Goal: Task Accomplishment & Management: Manage account settings

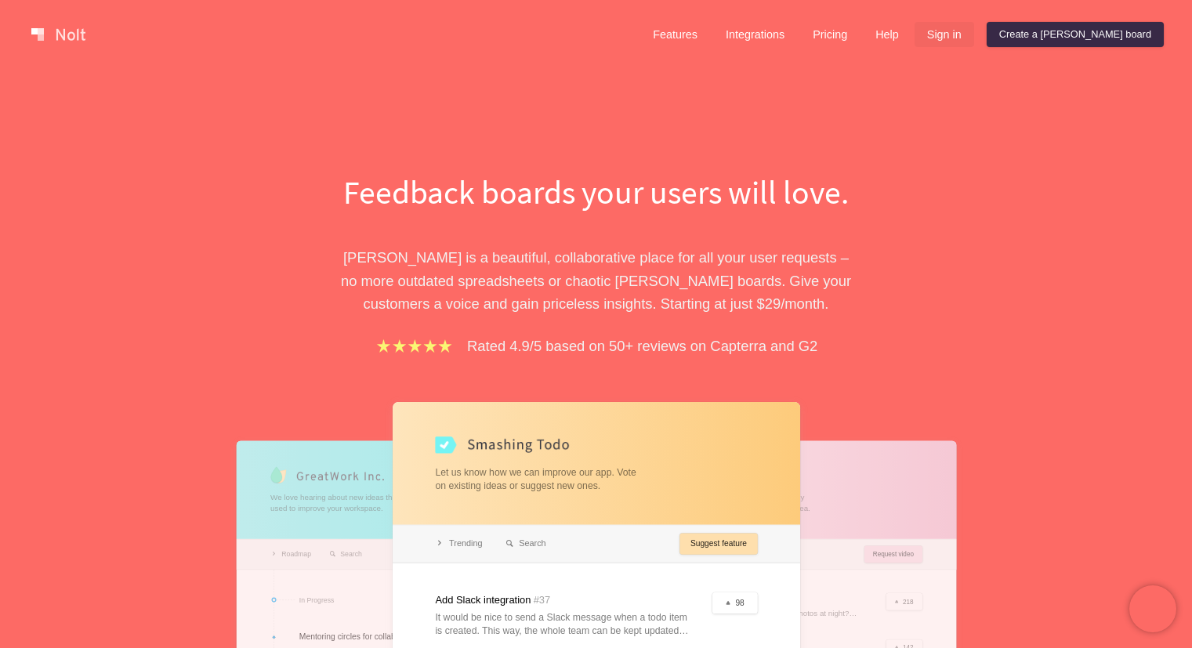
click at [975, 34] on link "Sign in" at bounding box center [945, 34] width 60 height 25
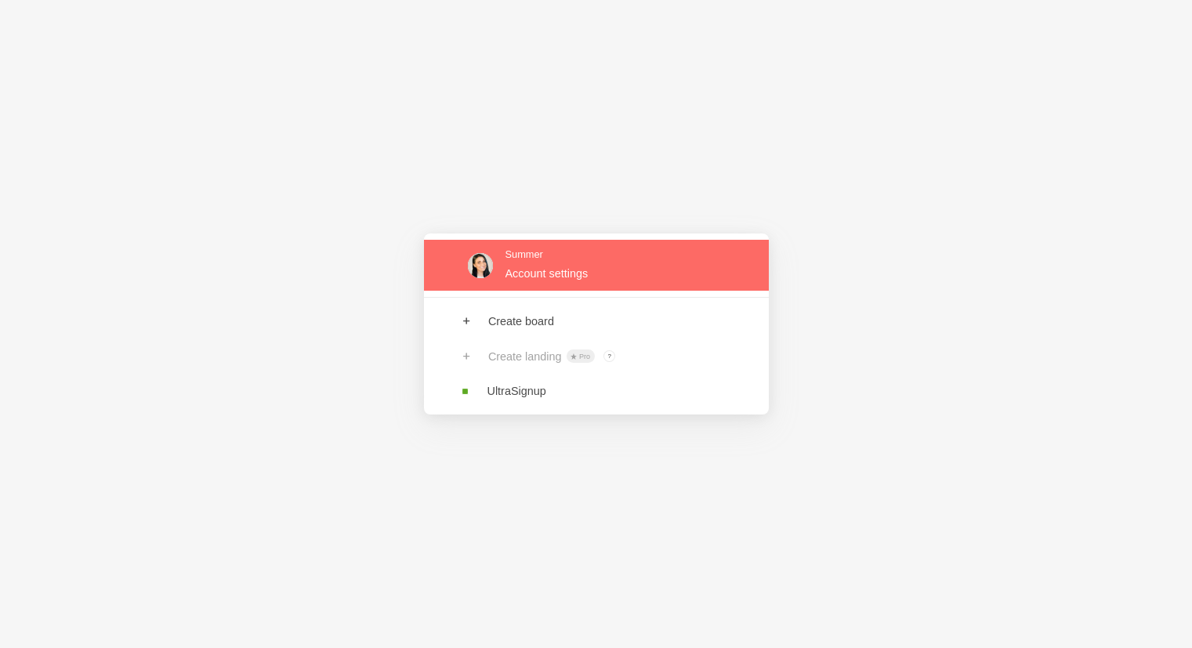
click at [528, 281] on link at bounding box center [596, 265] width 345 height 51
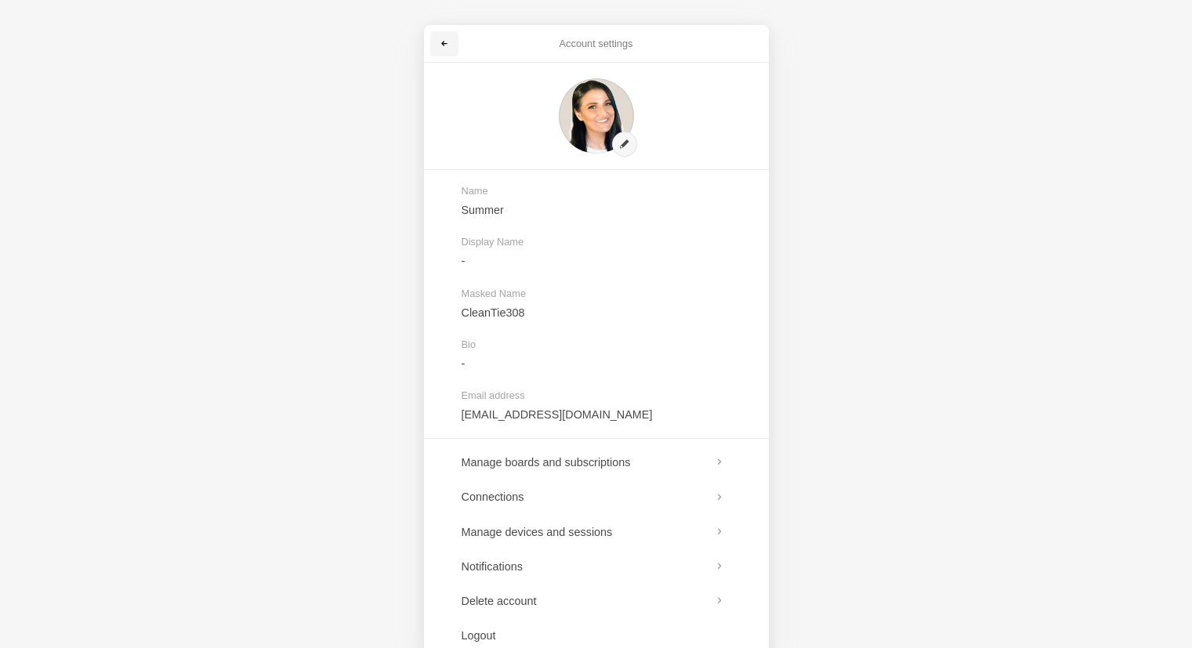
click at [443, 43] on span at bounding box center [444, 43] width 9 height 9
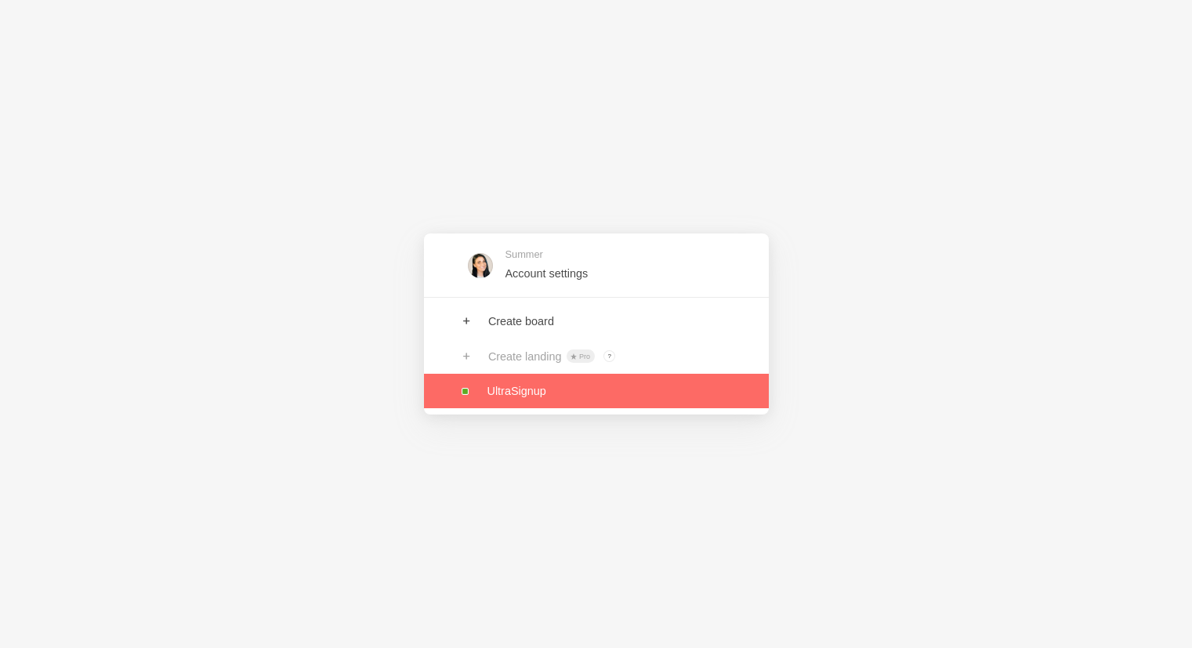
click at [539, 384] on link at bounding box center [596, 391] width 345 height 34
